Goal: Information Seeking & Learning: Find specific fact

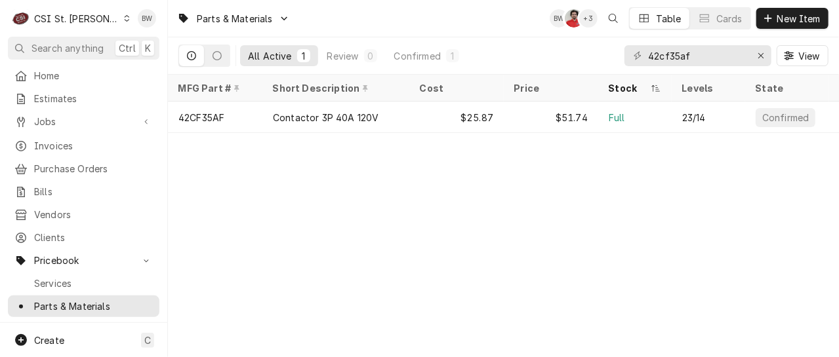
click at [283, 180] on div "Parts & Materials BW NF + 3 Table Cards New Item All Active 1 Review 0 Confirme…" at bounding box center [503, 178] width 671 height 357
drag, startPoint x: 698, startPoint y: 56, endPoint x: 626, endPoint y: 58, distance: 72.2
click at [626, 58] on div "42cf35af" at bounding box center [697, 55] width 147 height 21
paste input "512137"
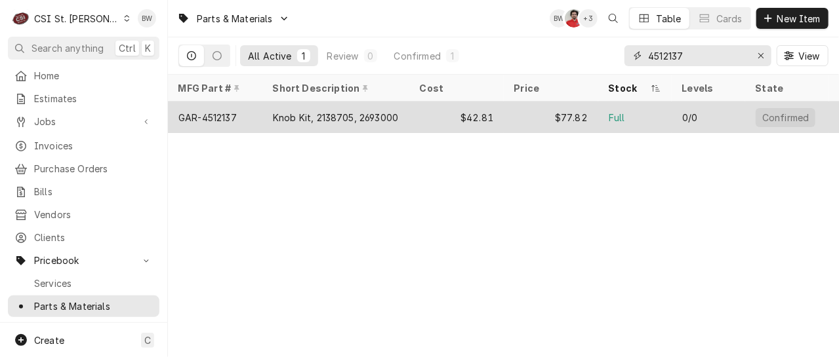
type input "4512137"
click at [241, 118] on div "GAR-4512137" at bounding box center [215, 117] width 94 height 31
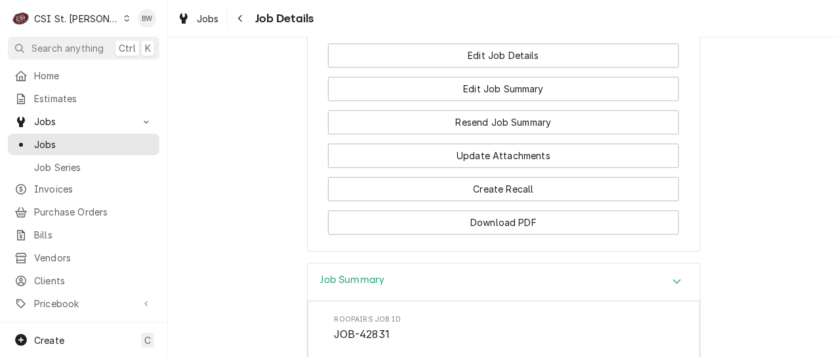
scroll to position [1521, 0]
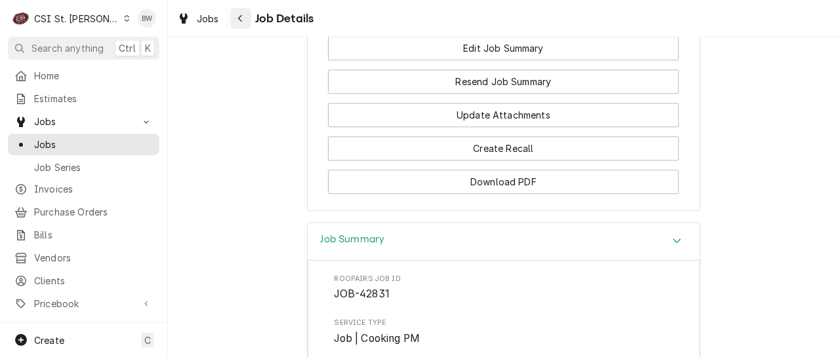
click at [241, 21] on icon "Navigate back" at bounding box center [240, 18] width 6 height 9
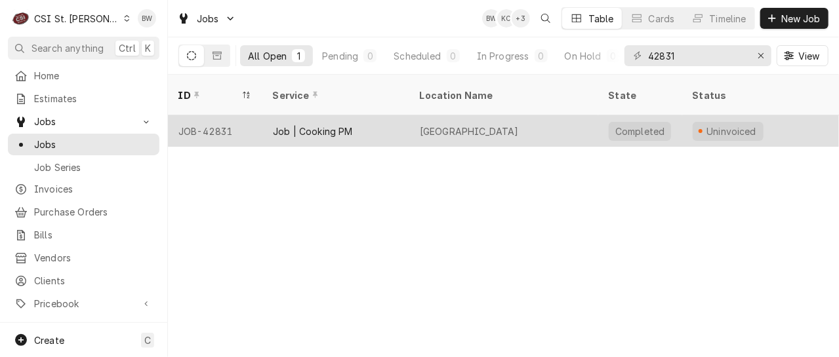
click at [218, 115] on div "JOB-42831" at bounding box center [215, 130] width 94 height 31
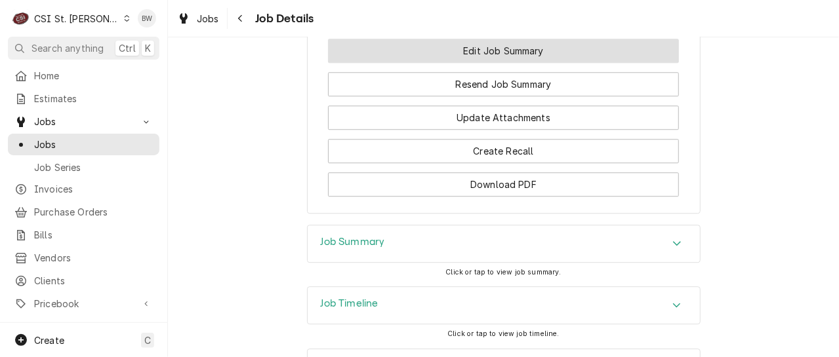
scroll to position [1521, 0]
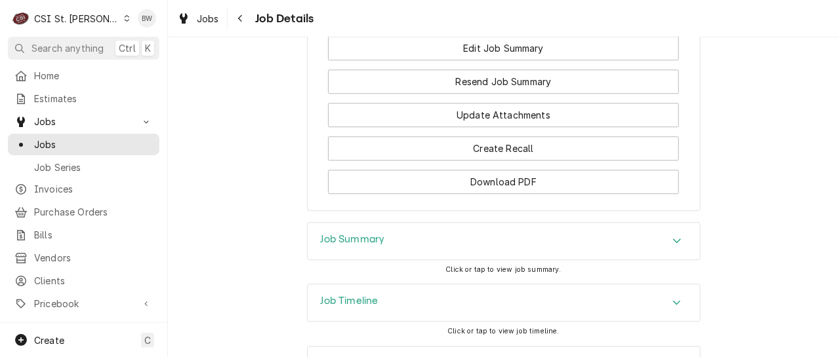
click at [373, 295] on h3 "Job Timeline" at bounding box center [350, 301] width 58 height 12
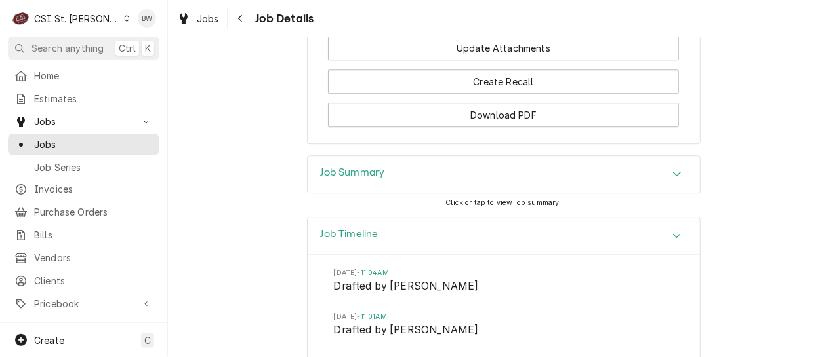
scroll to position [1639, 0]
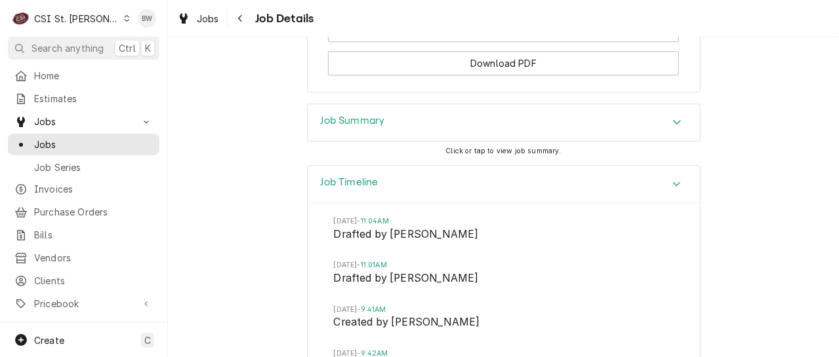
click at [348, 115] on div "Job Summary" at bounding box center [353, 123] width 64 height 16
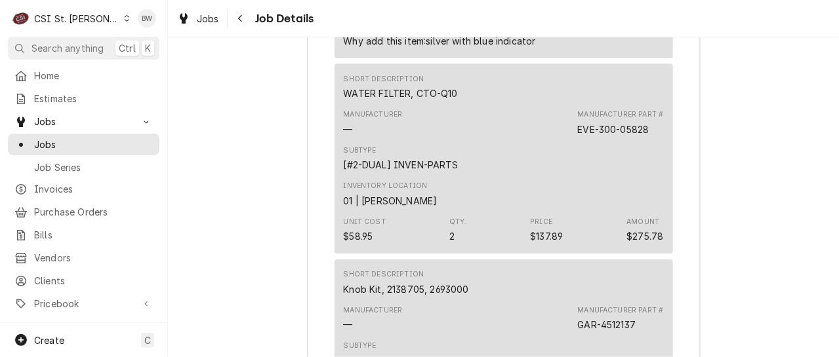
scroll to position [4721, 0]
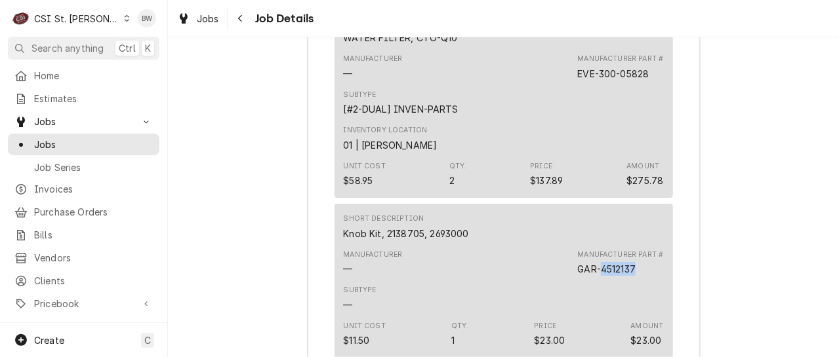
drag, startPoint x: 633, startPoint y: 217, endPoint x: 599, endPoint y: 220, distance: 34.2
click at [599, 250] on div "Manufacturer Part # GAR-4512137" at bounding box center [620, 263] width 86 height 26
drag, startPoint x: 599, startPoint y: 220, endPoint x: 609, endPoint y: 220, distance: 9.8
copy div "4512137"
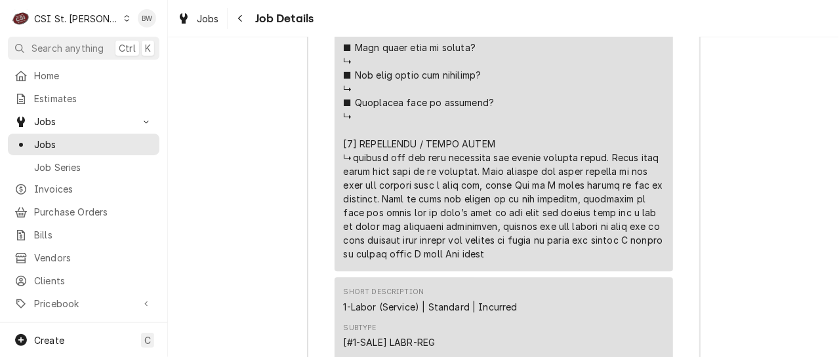
scroll to position [3738, 0]
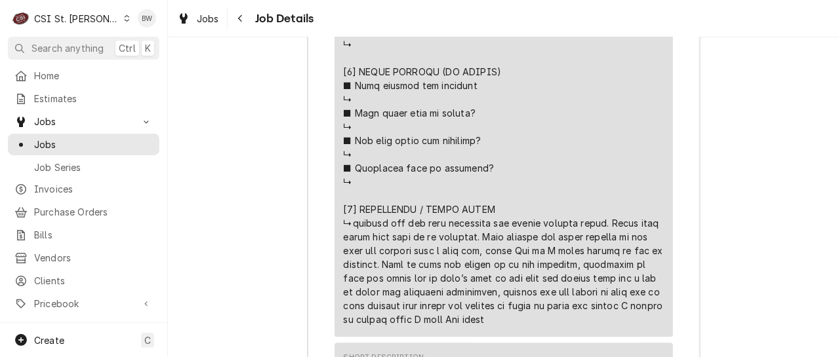
drag, startPoint x: 538, startPoint y: 214, endPoint x: 475, endPoint y: 216, distance: 62.3
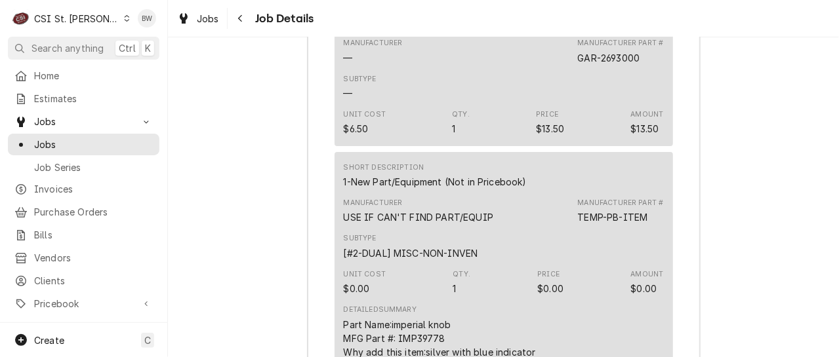
scroll to position [4328, 0]
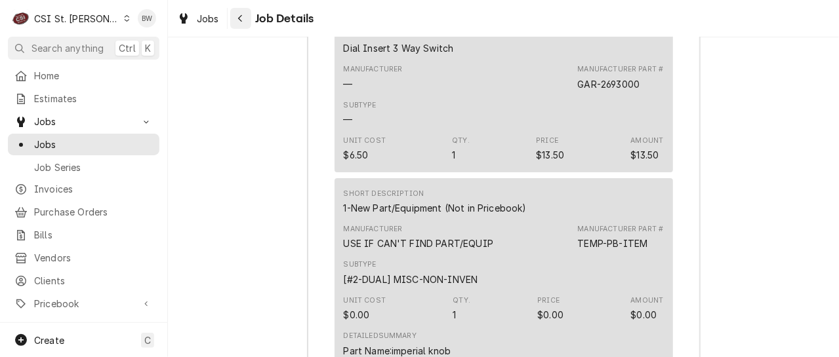
click at [243, 14] on icon "Navigate back" at bounding box center [240, 18] width 6 height 9
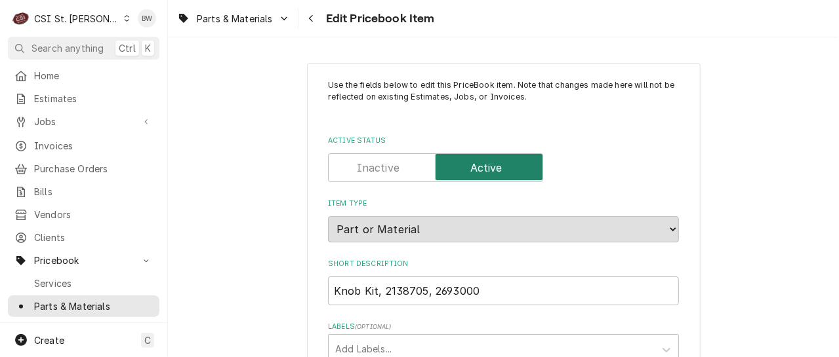
type textarea "x"
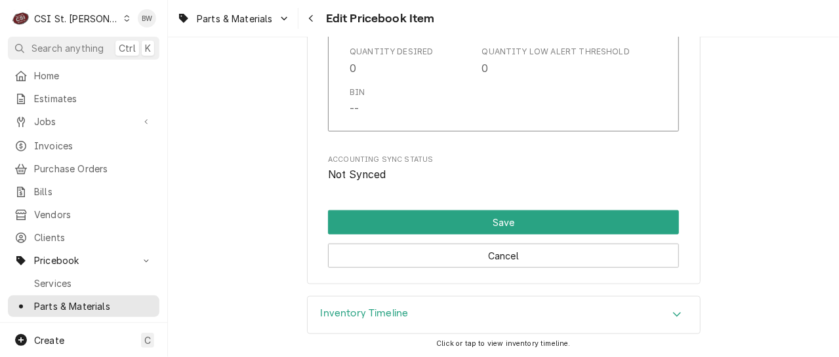
scroll to position [11578, 0]
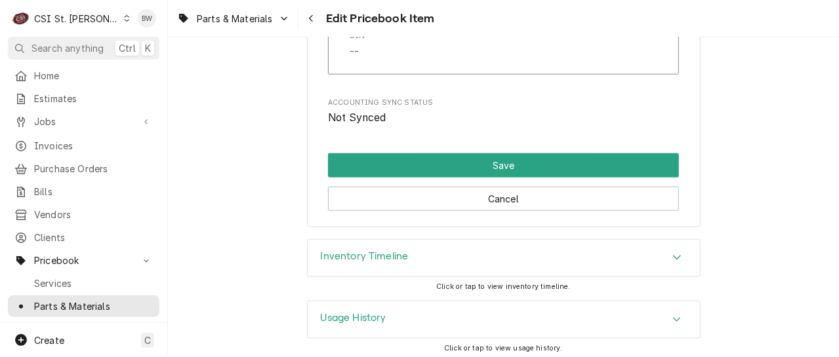
click at [370, 254] on h3 "Inventory Timeline" at bounding box center [365, 256] width 88 height 12
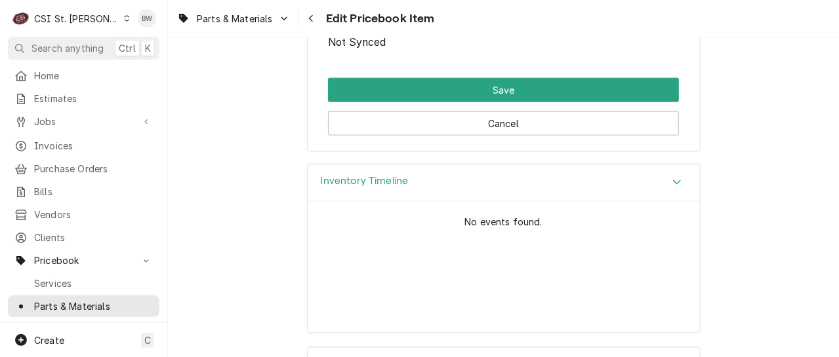
scroll to position [11633, 0]
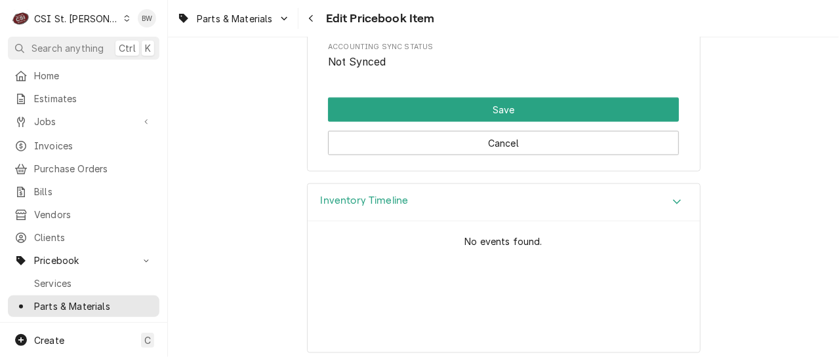
click at [349, 198] on h3 "Inventory Timeline" at bounding box center [365, 201] width 88 height 12
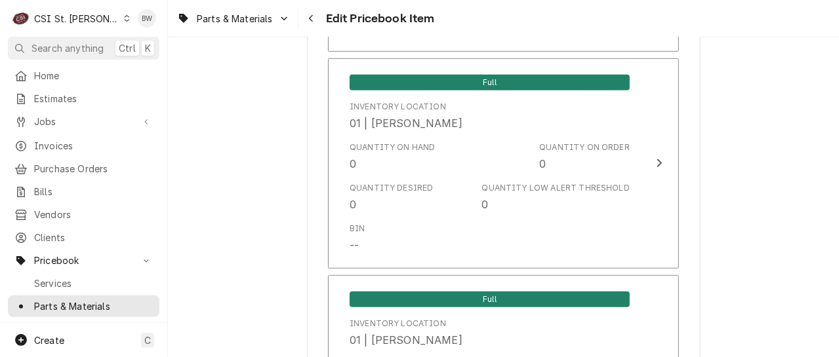
scroll to position [0, 0]
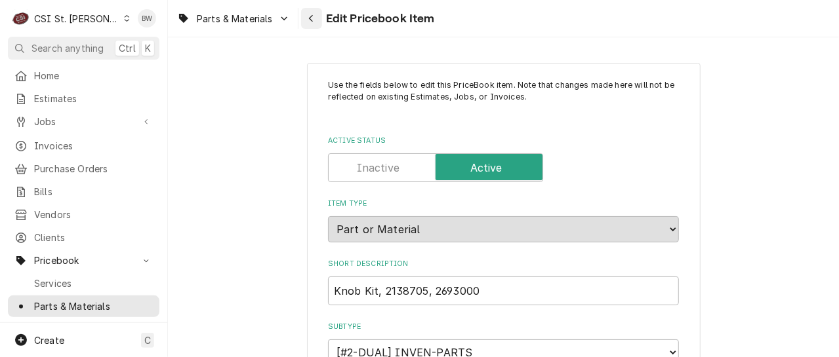
click at [309, 19] on icon "Navigate back" at bounding box center [311, 18] width 6 height 9
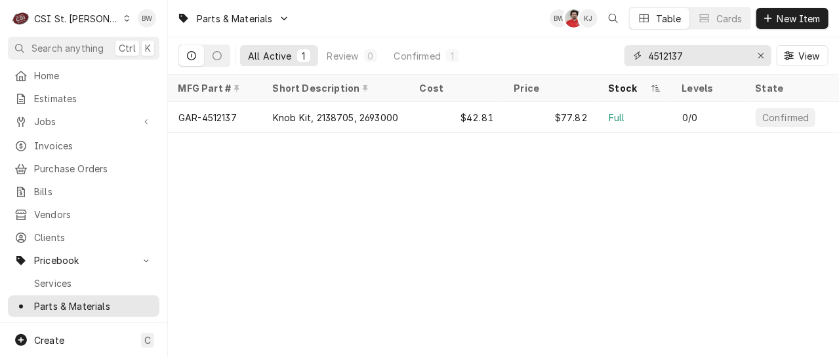
drag, startPoint x: 694, startPoint y: 54, endPoint x: 607, endPoint y: 52, distance: 86.6
click at [607, 52] on div "All Active 1 Review 0 Confirmed 1 4512137 View" at bounding box center [503, 55] width 650 height 37
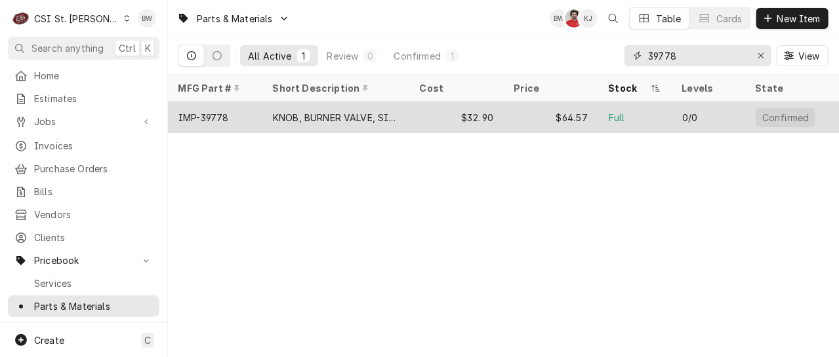
type input "39778"
click at [218, 113] on div "IMP-39778" at bounding box center [203, 118] width 50 height 14
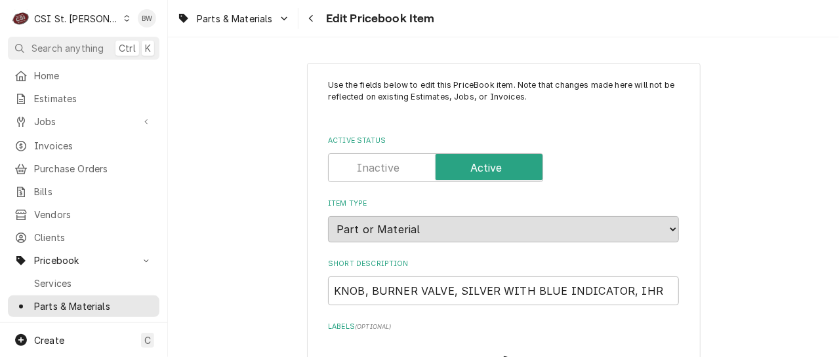
type textarea "x"
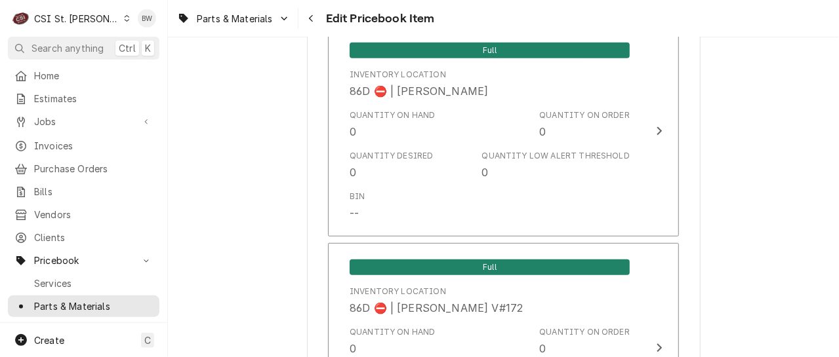
scroll to position [11578, 0]
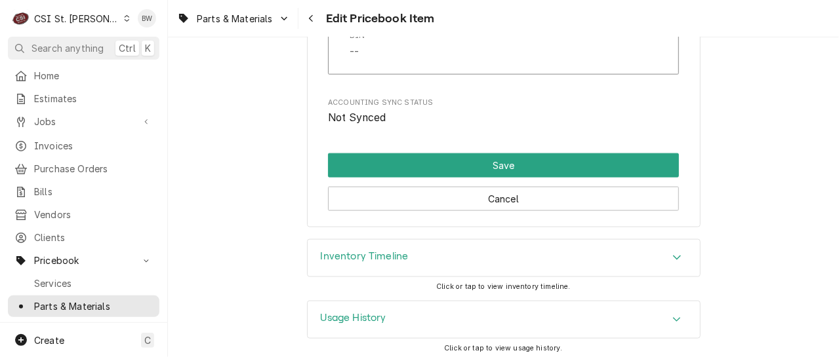
click at [356, 257] on h3 "Inventory Timeline" at bounding box center [365, 256] width 88 height 12
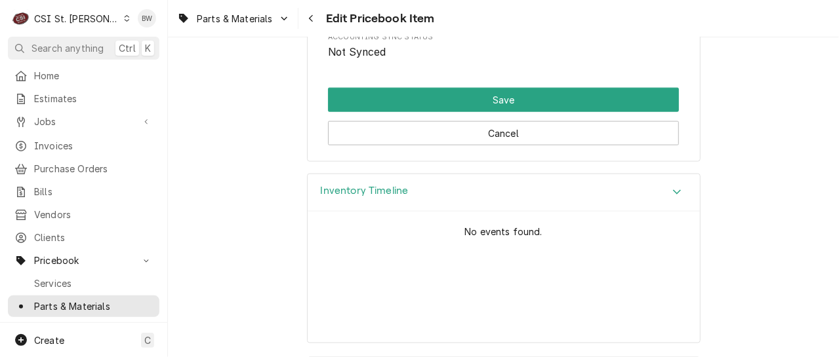
scroll to position [11699, 0]
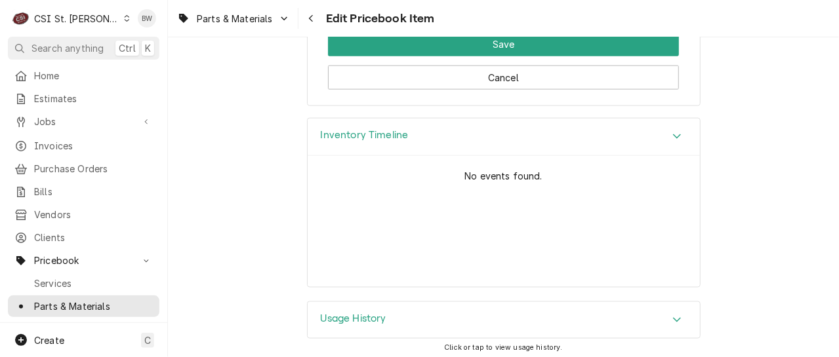
click at [353, 313] on h3 "Usage History" at bounding box center [354, 319] width 66 height 12
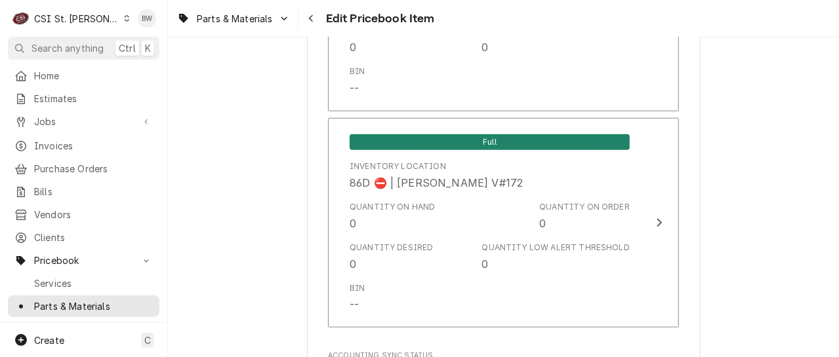
scroll to position [11306, 0]
